Goal: Task Accomplishment & Management: Use online tool/utility

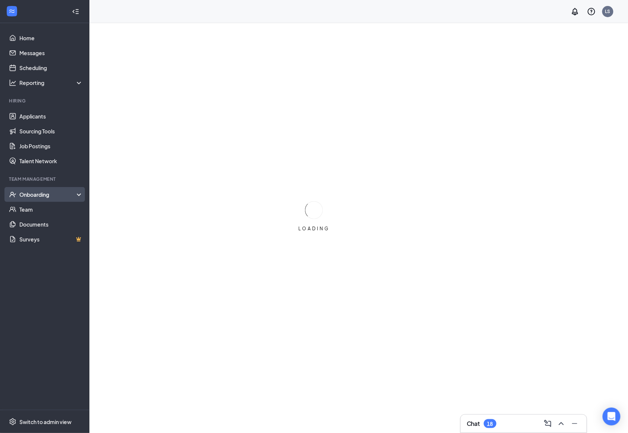
click at [48, 197] on div "Onboarding" at bounding box center [47, 194] width 57 height 7
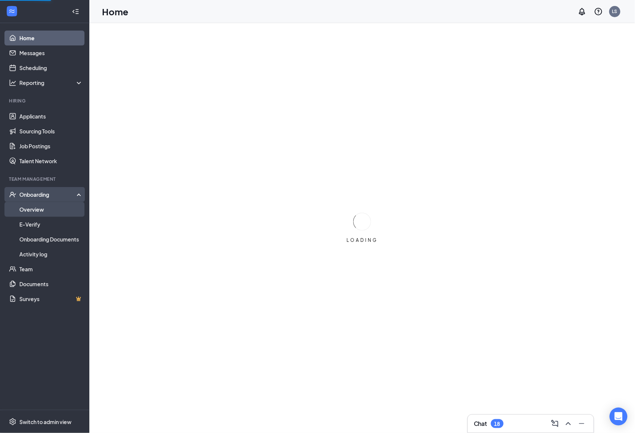
click at [51, 213] on link "Overview" at bounding box center [51, 209] width 64 height 15
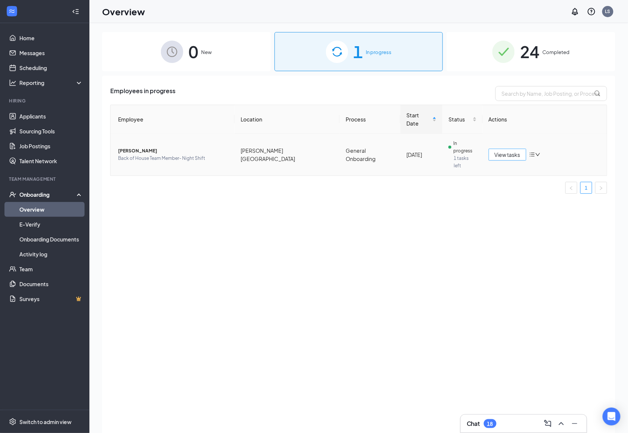
click at [489, 149] on button "View tasks" at bounding box center [508, 155] width 38 height 12
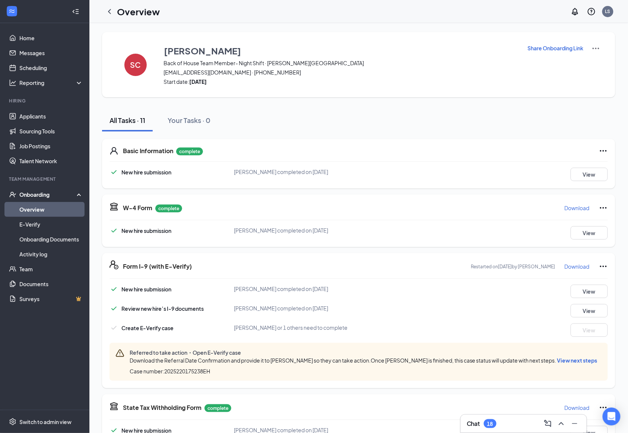
click at [200, 372] on span "Case number: 2025220175238EH" at bounding box center [170, 370] width 80 height 7
copy span "2025220175238EH"
